Goal: Information Seeking & Learning: Learn about a topic

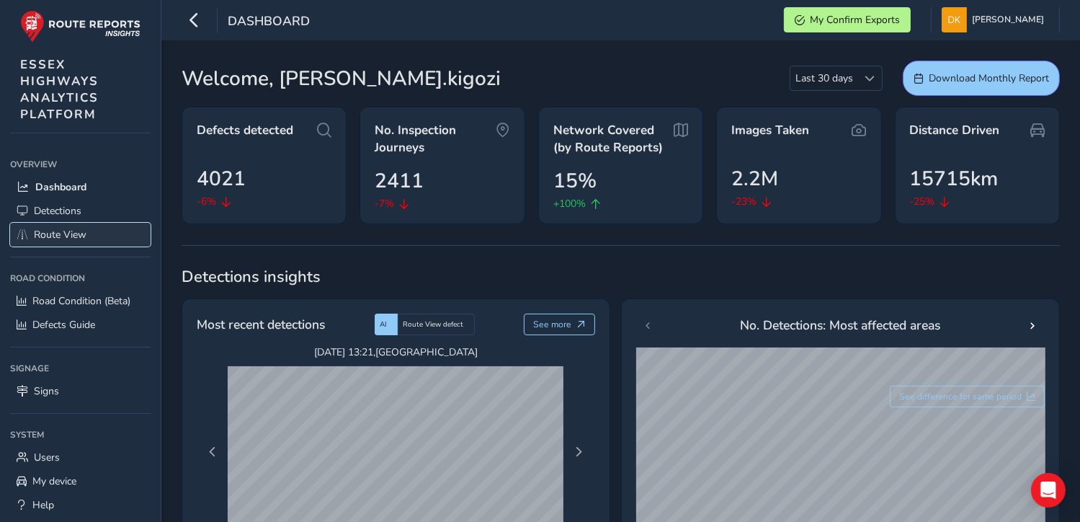
click at [69, 233] on span "Route View" at bounding box center [60, 235] width 53 height 14
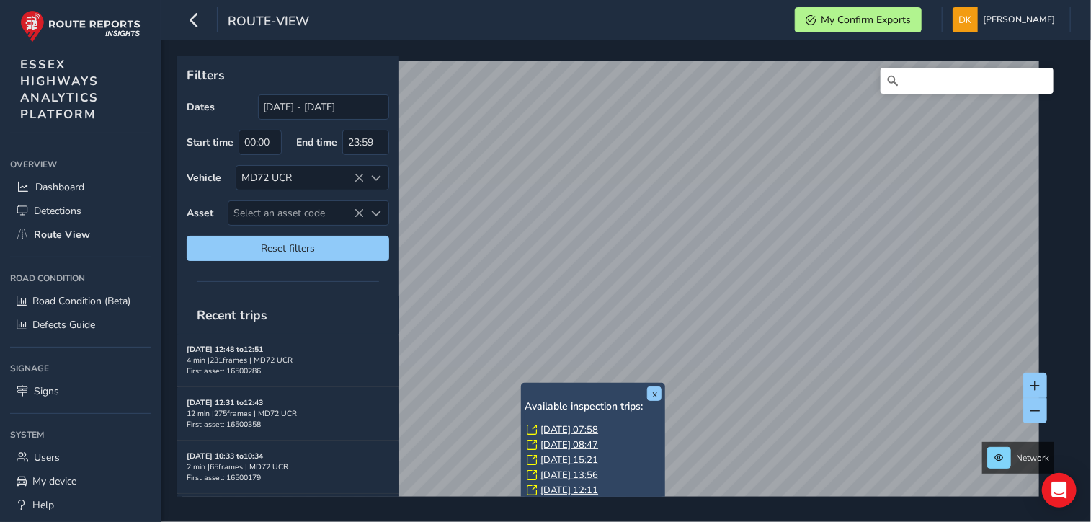
click at [591, 393] on div "x Available inspection trips: [DATE] 07:58 [DATE] 08:47 [DATE] 15:21 [DATE] 13:…" at bounding box center [621, 275] width 889 height 441
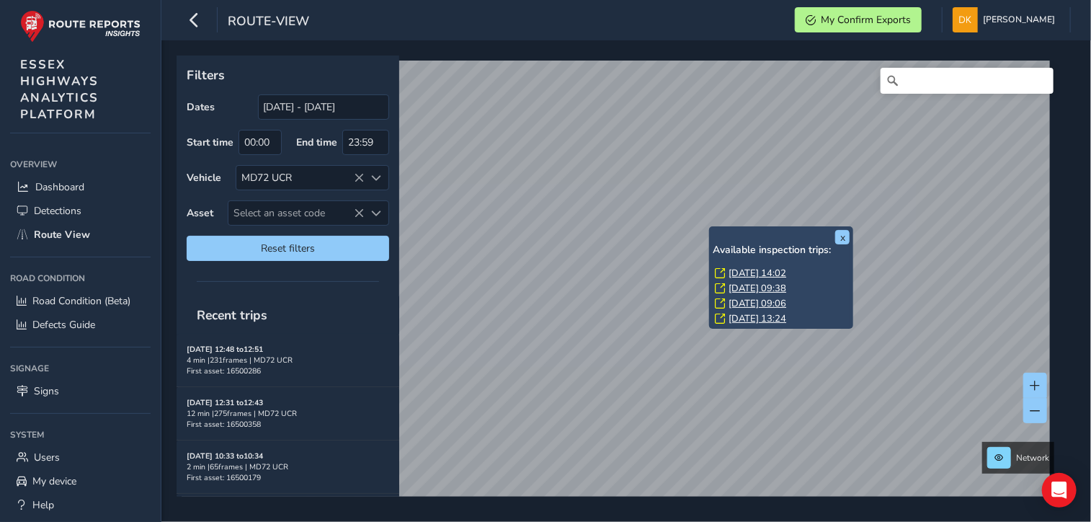
click at [742, 277] on link "[DATE] 14:02" at bounding box center [757, 273] width 58 height 13
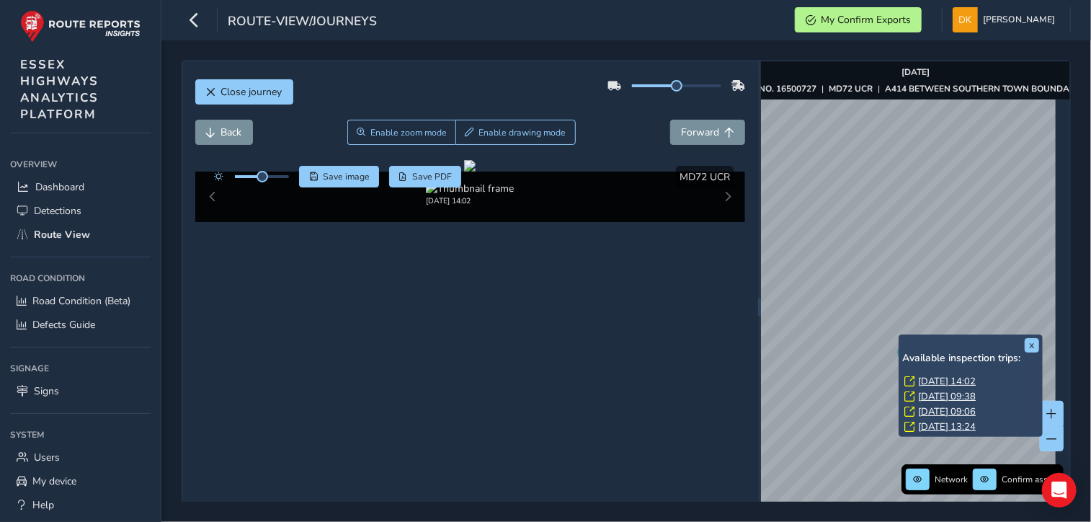
click at [933, 394] on link "[DATE] 09:38" at bounding box center [947, 396] width 58 height 13
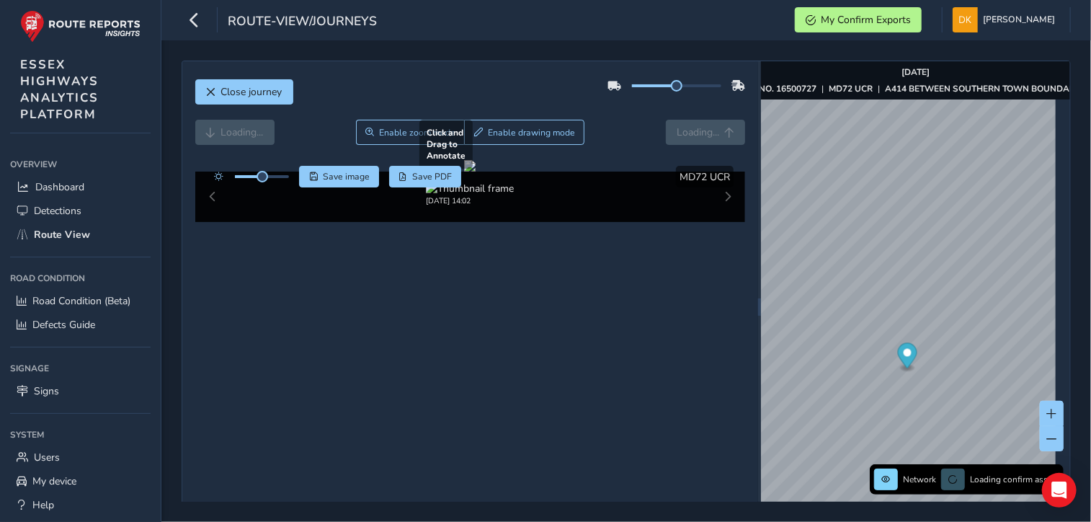
scroll to position [61, 0]
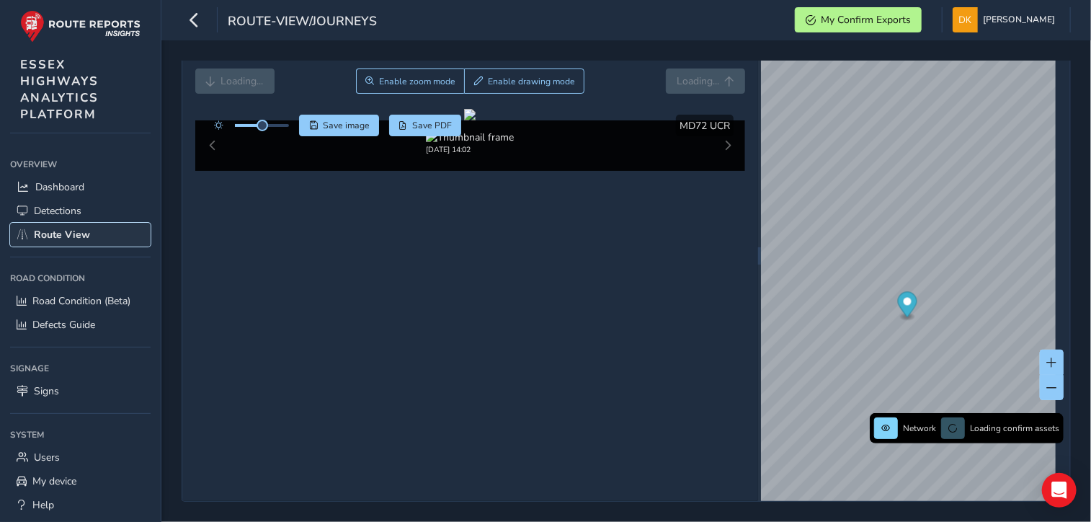
click at [47, 236] on span "Route View" at bounding box center [62, 235] width 56 height 14
